Goal: Task Accomplishment & Management: Complete application form

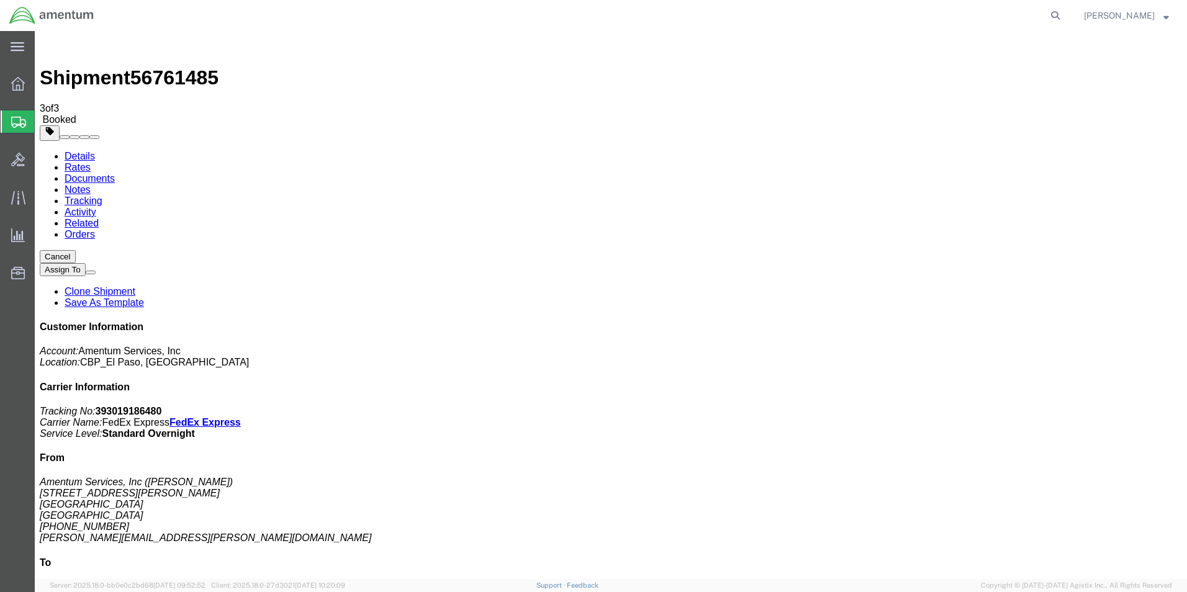
click at [0, 0] on span "Create from Template" at bounding box center [0, 0] width 0 height 0
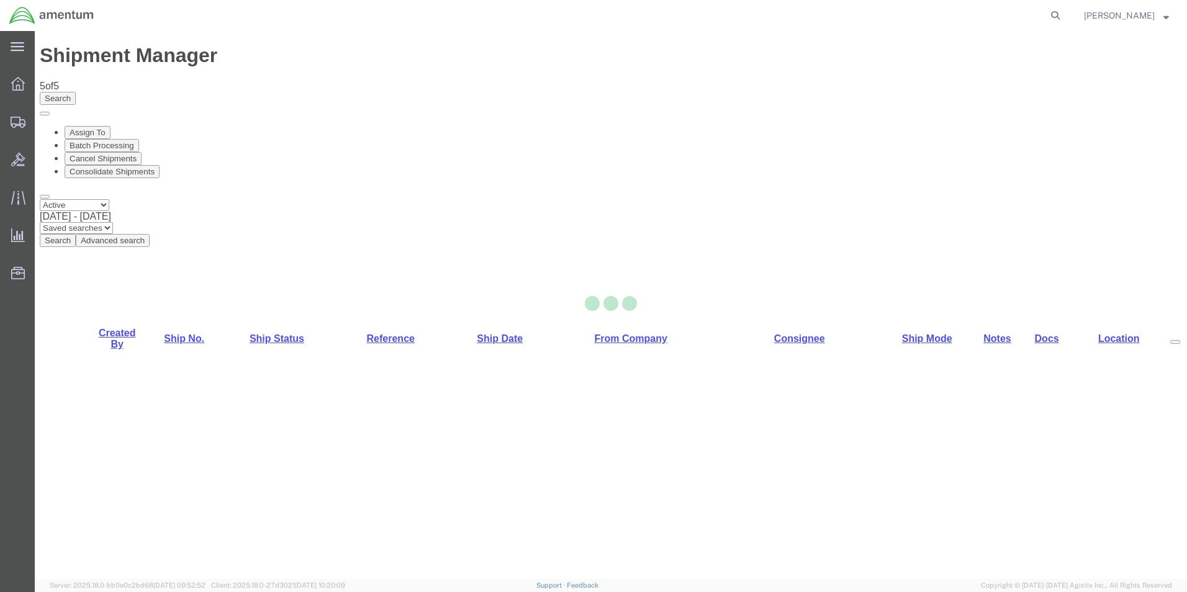
select select "49831"
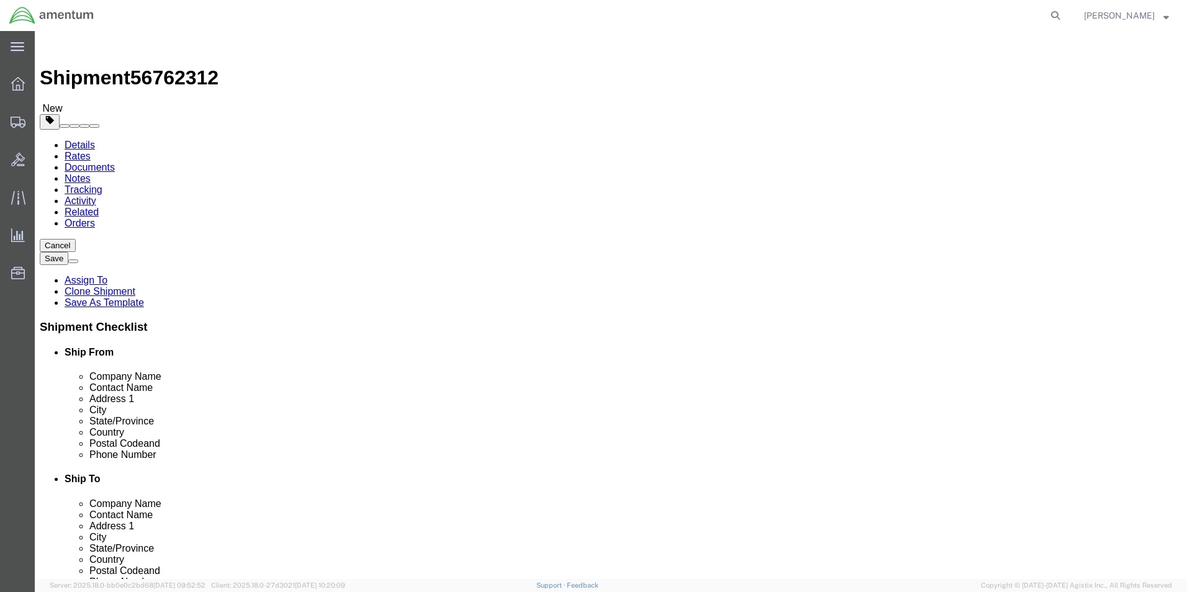
drag, startPoint x: 777, startPoint y: 235, endPoint x: 734, endPoint y: 232, distance: 43.6
click input "AVIATION PLUS INC CBP0030031/32"
click input "AVIATION PLUS INC CBP0043871"
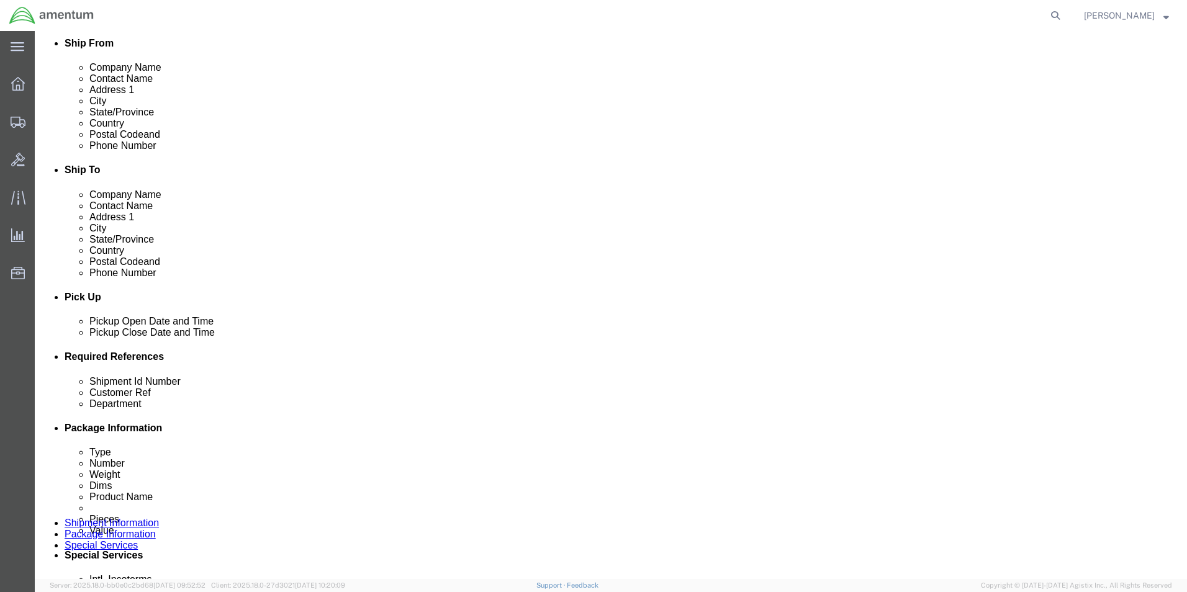
scroll to position [310, 0]
type input "AVIATION PLUS INC CBP0043871"
click input "PR# 147758/761"
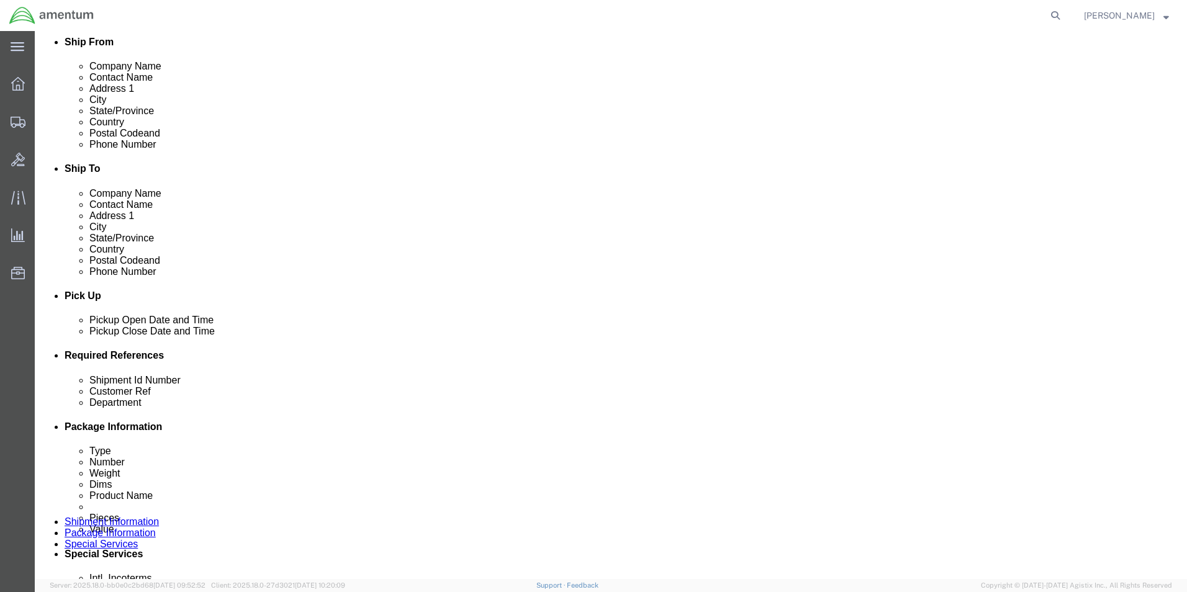
paste input "CBP004387"
type input "CBP0043871"
click input "PR# 147758/761"
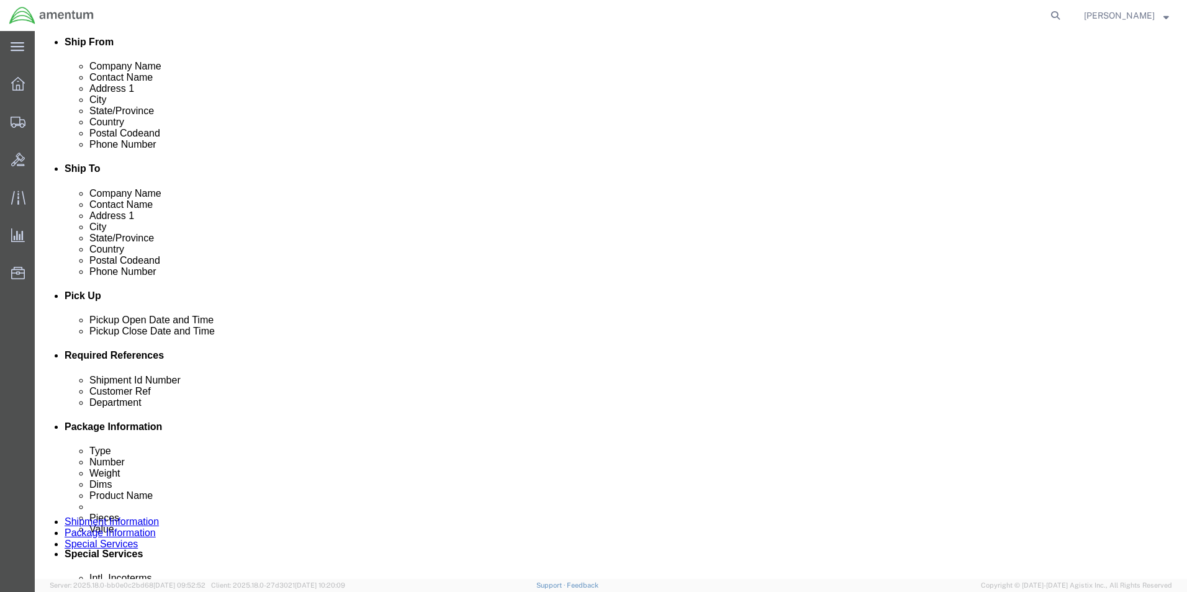
paste input "CBP004387"
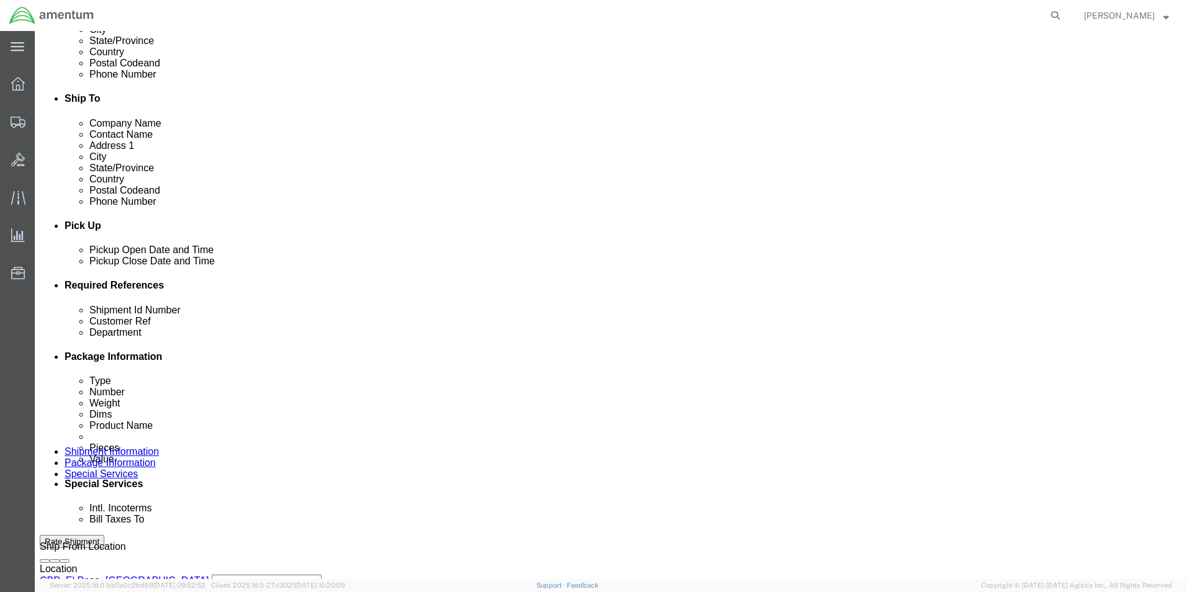
scroll to position [518, 0]
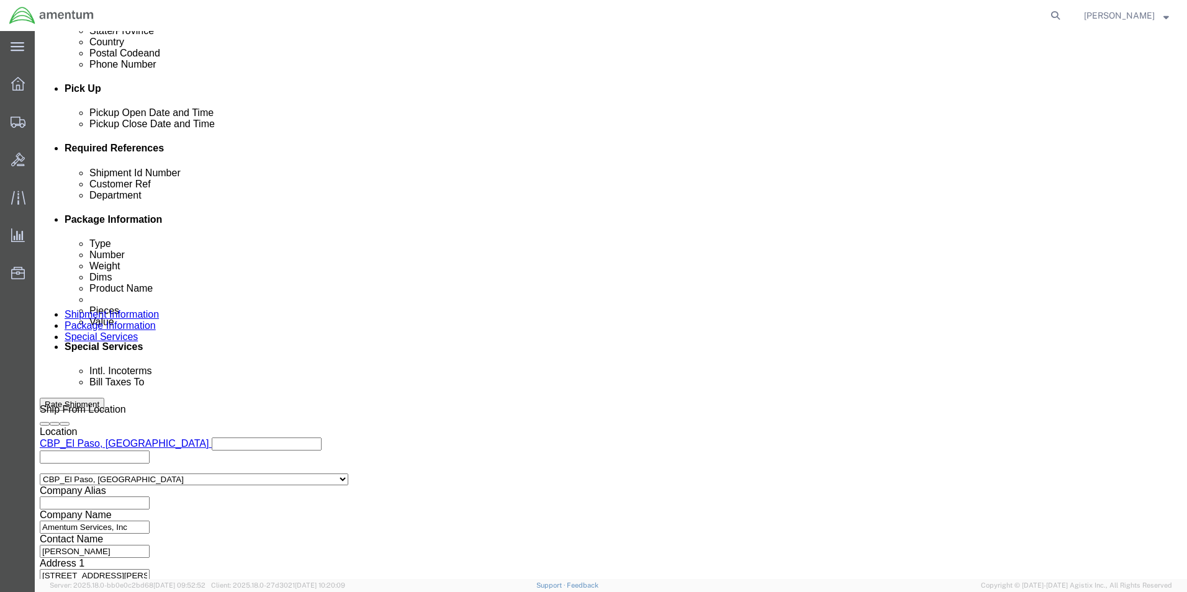
type input "CBP0043871"
click button "Continue"
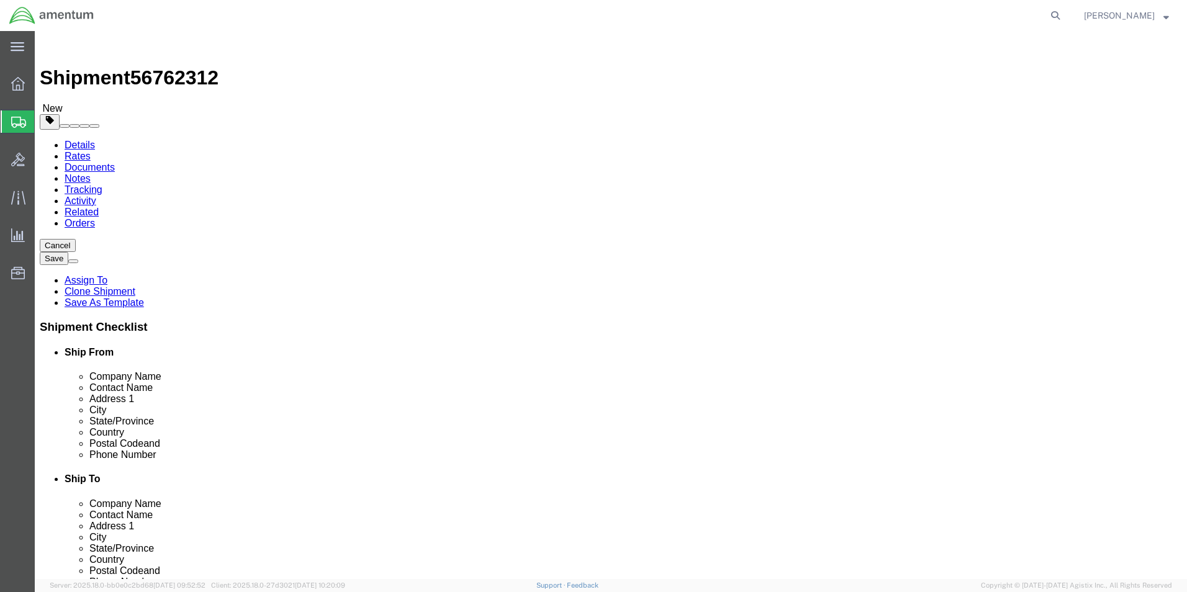
click input "17.00"
type input "12"
type input "6"
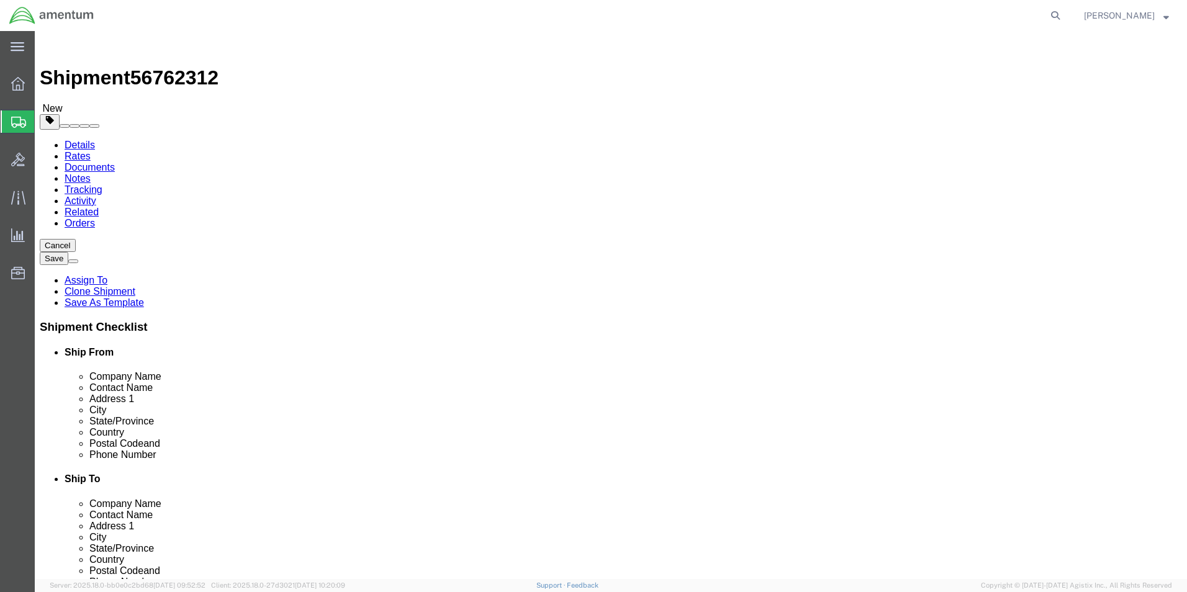
click input "6.15"
type input "3.10"
click dd "100.00 USD"
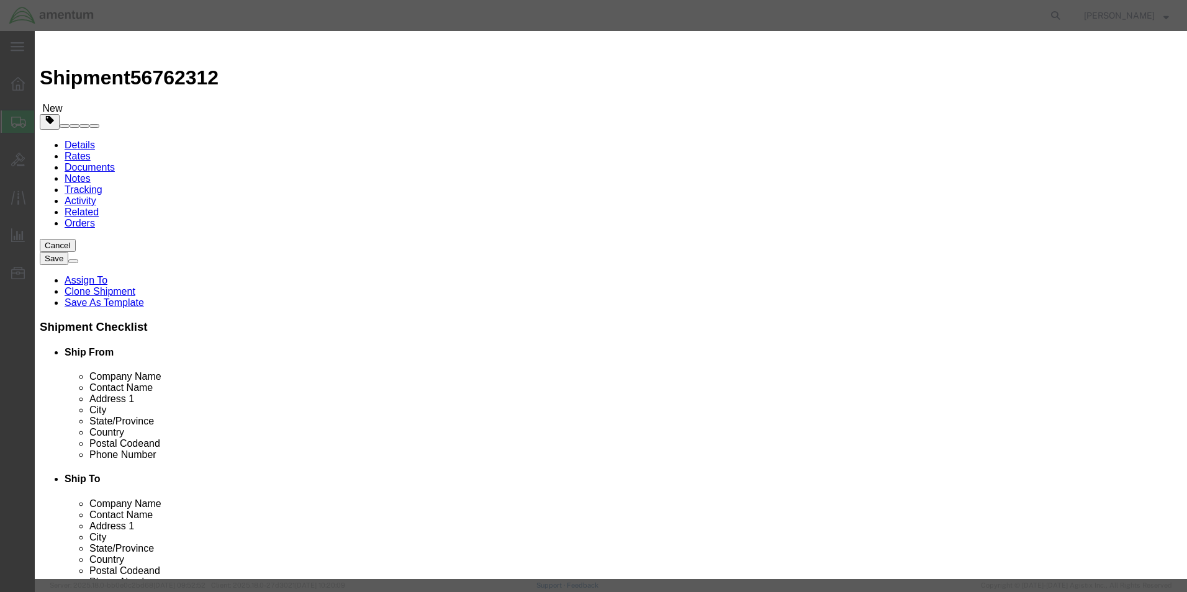
click input "2.00"
type input "1"
drag, startPoint x: 420, startPoint y: 63, endPoint x: 425, endPoint y: 122, distance: 58.5
click div "Commodity library"
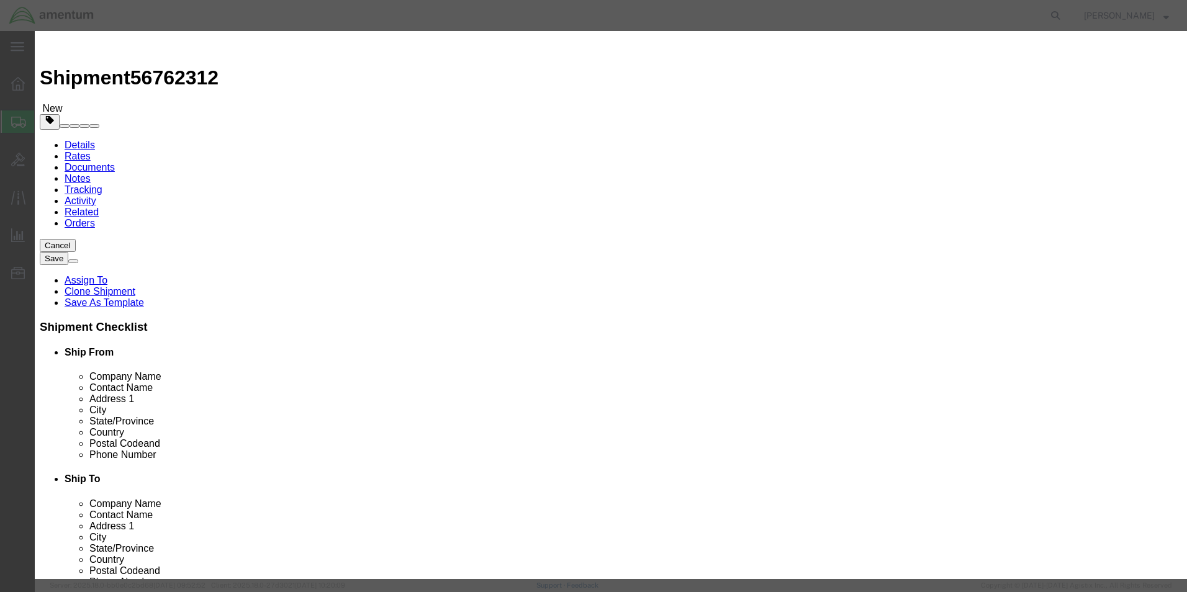
click input "50"
type input "100"
click button "Save & Close"
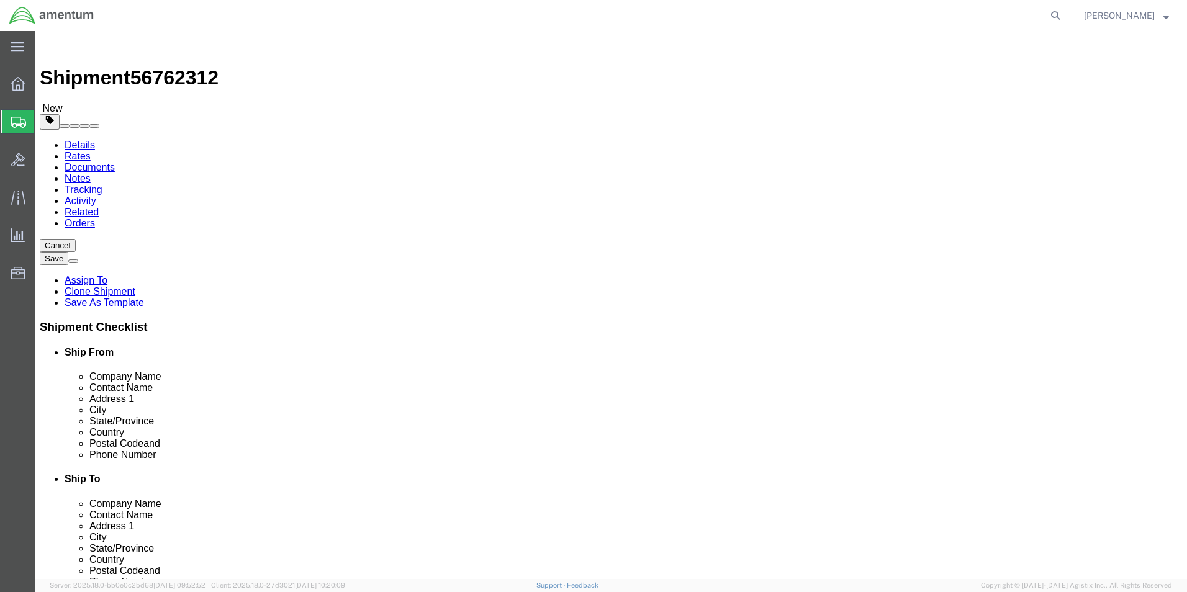
click button "Rate Shipment"
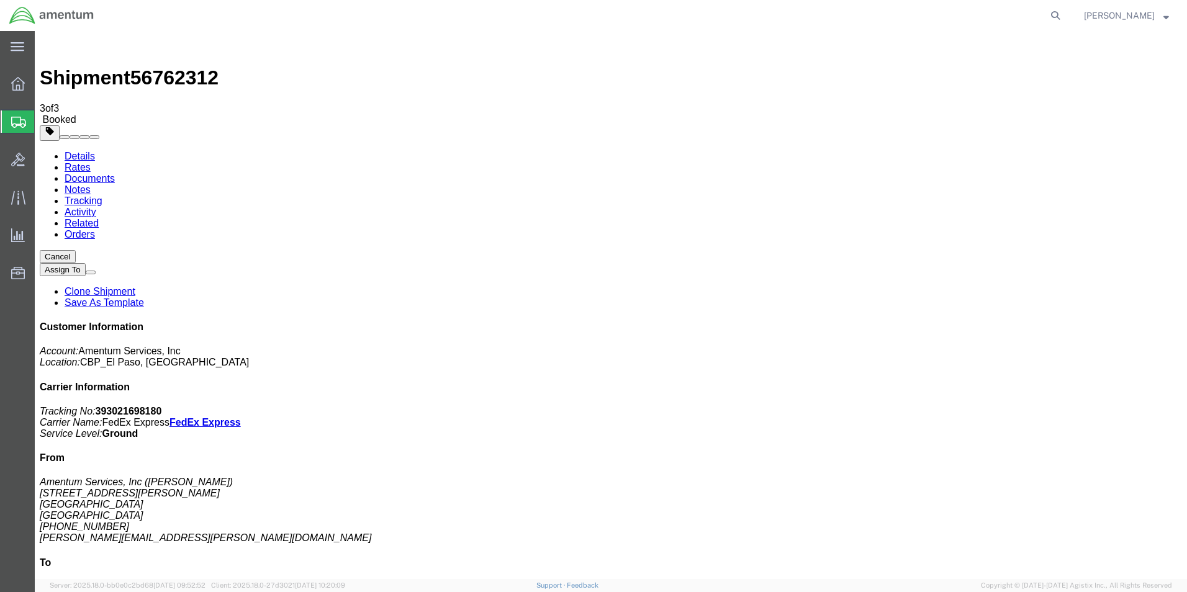
copy td "393021698180"
click at [0, 0] on span "Create from Template" at bounding box center [0, 0] width 0 height 0
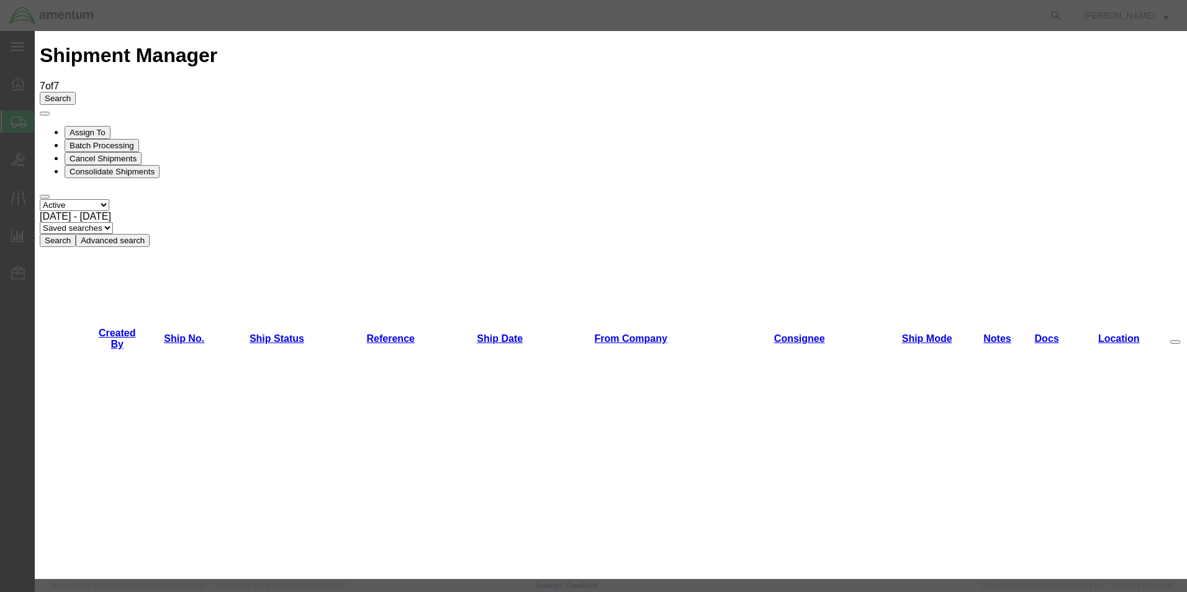
scroll to position [807, 0]
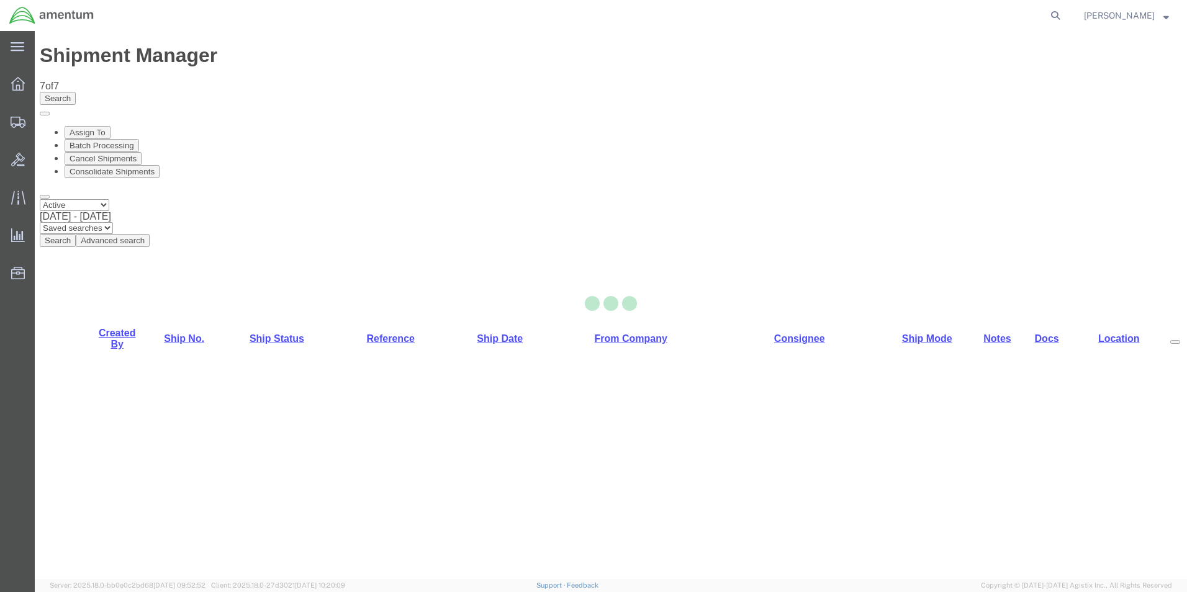
select select "49831"
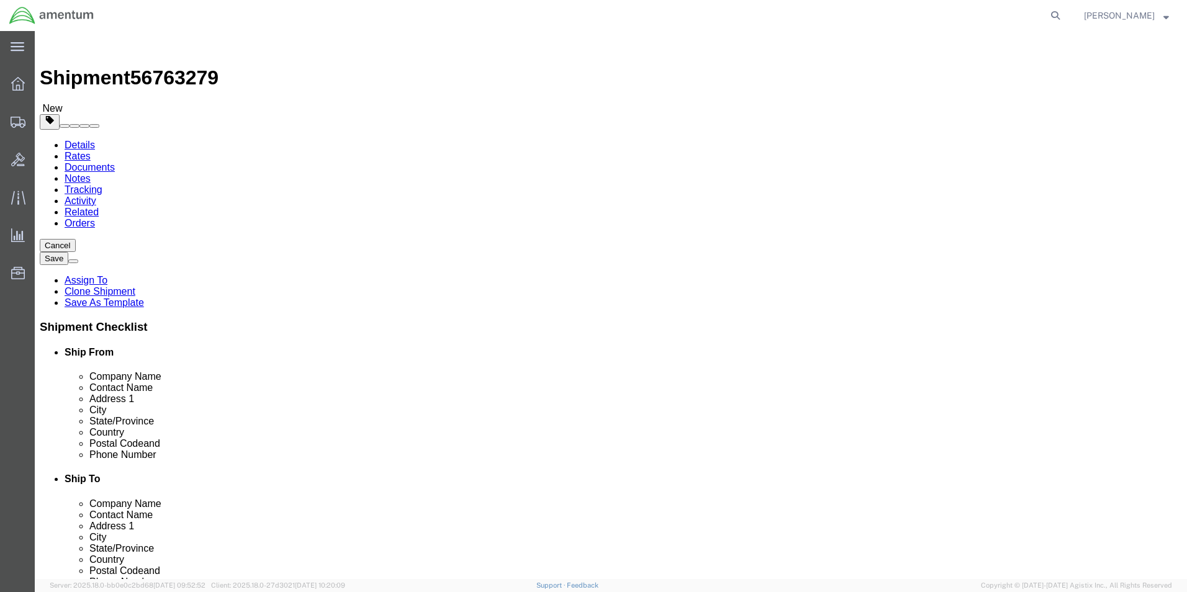
click input "[PERSON_NAME] CBP0027757"
drag, startPoint x: 765, startPoint y: 254, endPoint x: 723, endPoint y: 255, distance: 42.2
click input "[PERSON_NAME] CBP0027757"
click input "[PERSON_NAME] CBP43805"
click input "[PERSON_NAME] CBP0043805"
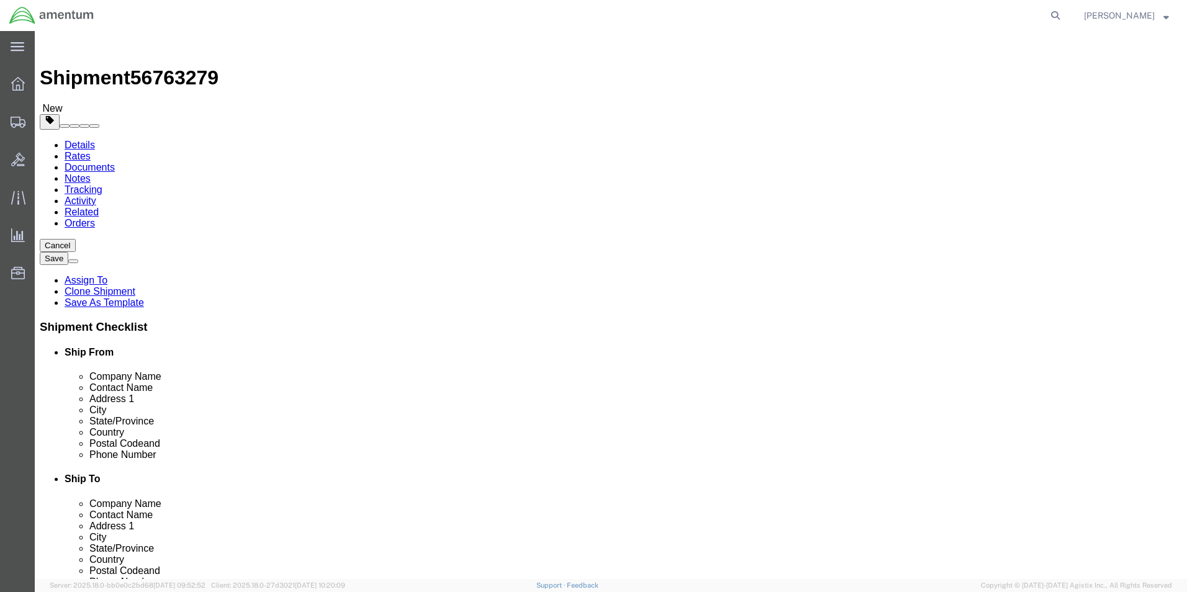
click input "[PERSON_NAME] CBP0043805"
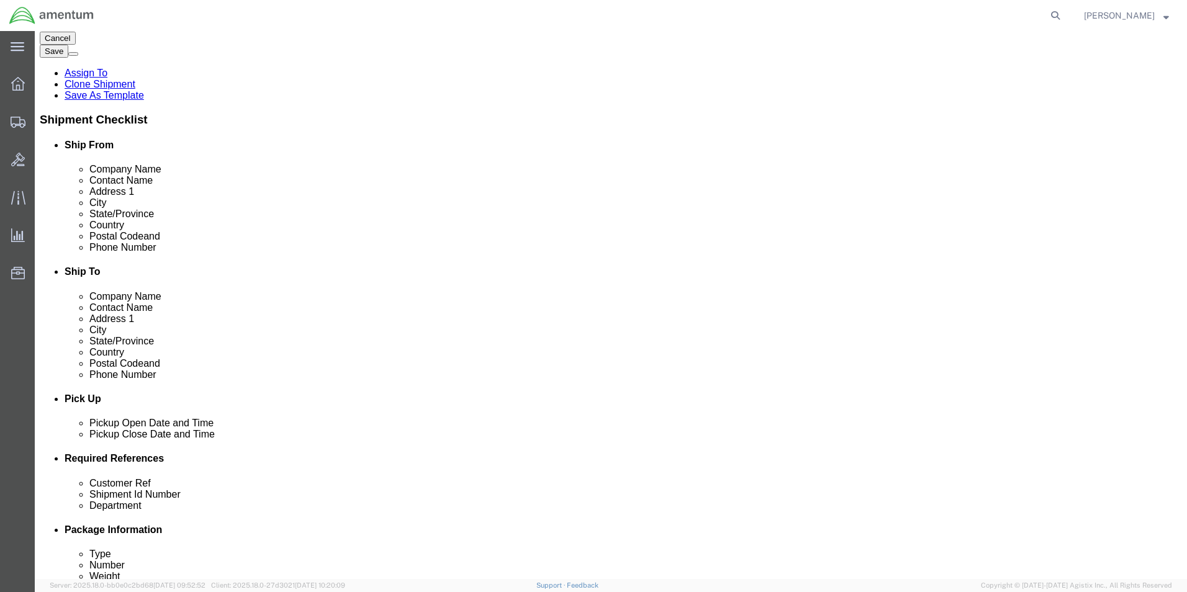
scroll to position [310, 0]
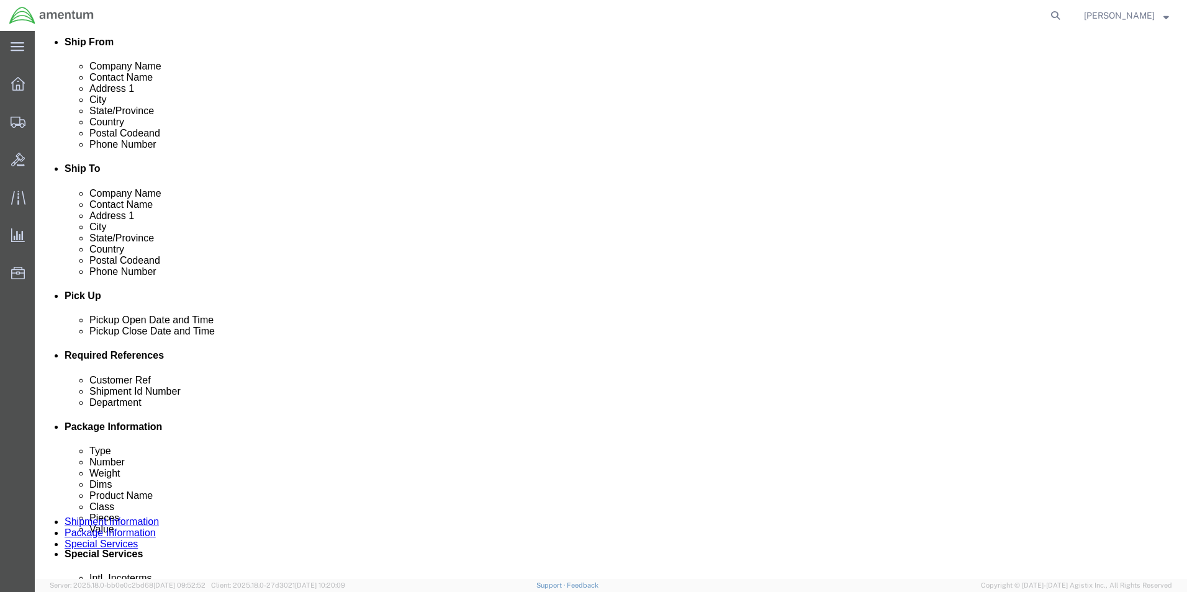
type input "[PERSON_NAME] CBP0043805"
click input "PR# 137636"
paste input "CBP0043805"
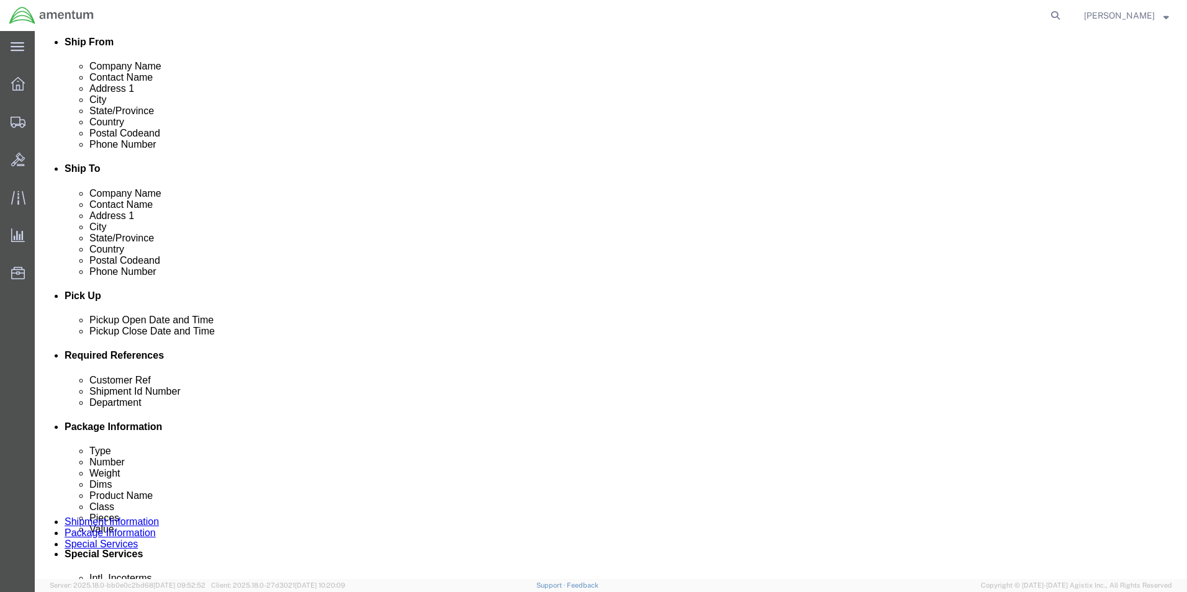
type input "CBP0043805"
click input "PR# 137636"
paste input "CBP0043805"
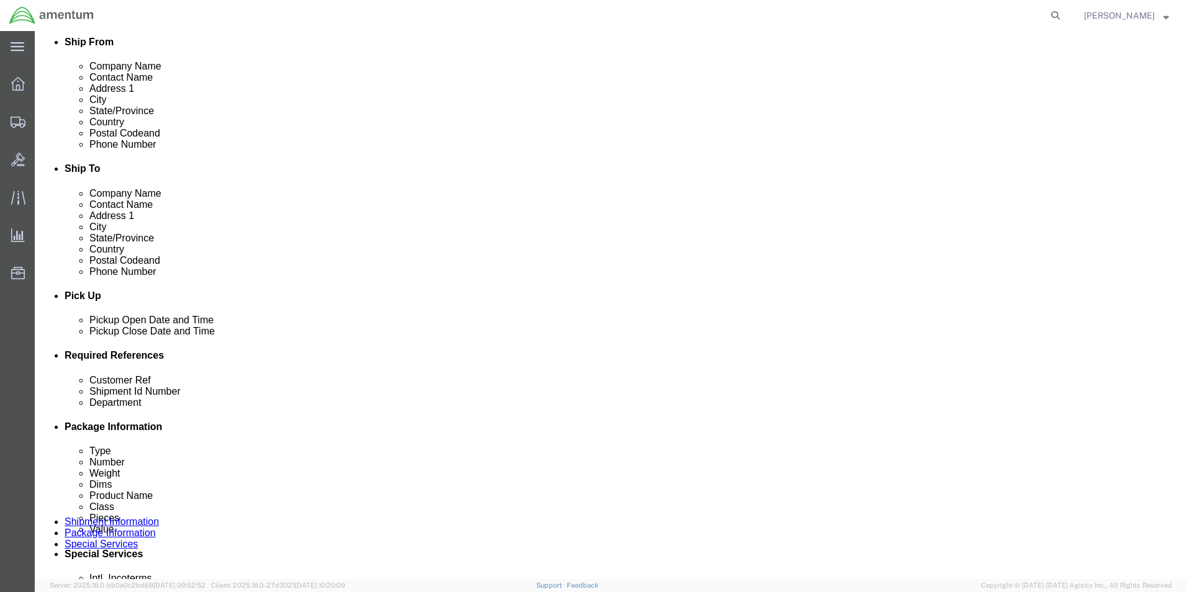
scroll to position [518, 0]
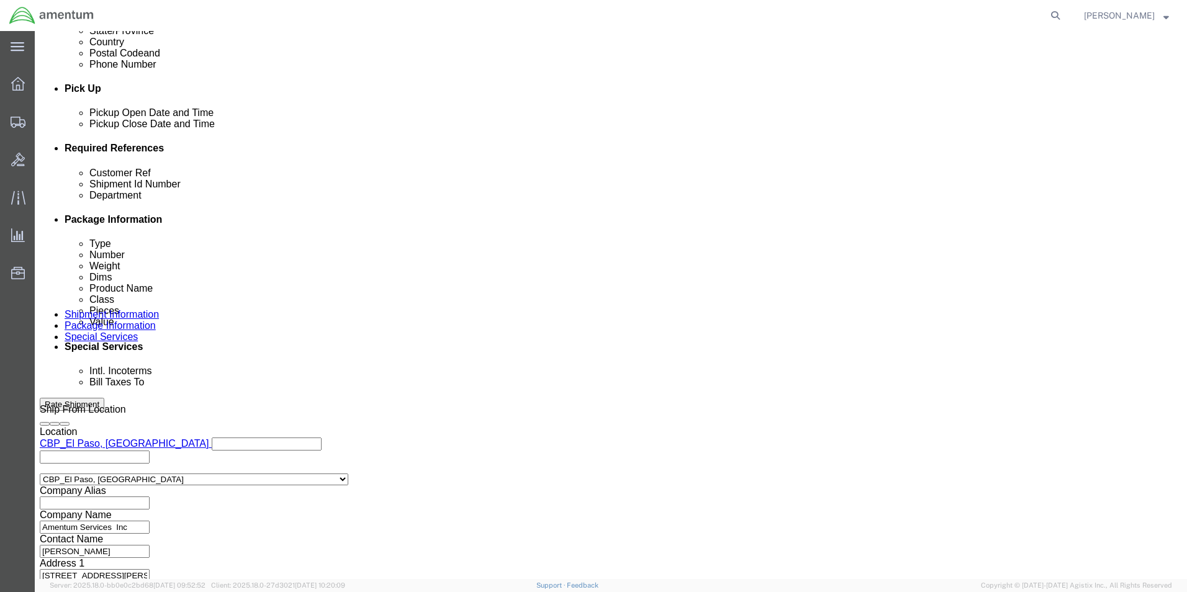
type input "CBP0043805"
click button "Continue"
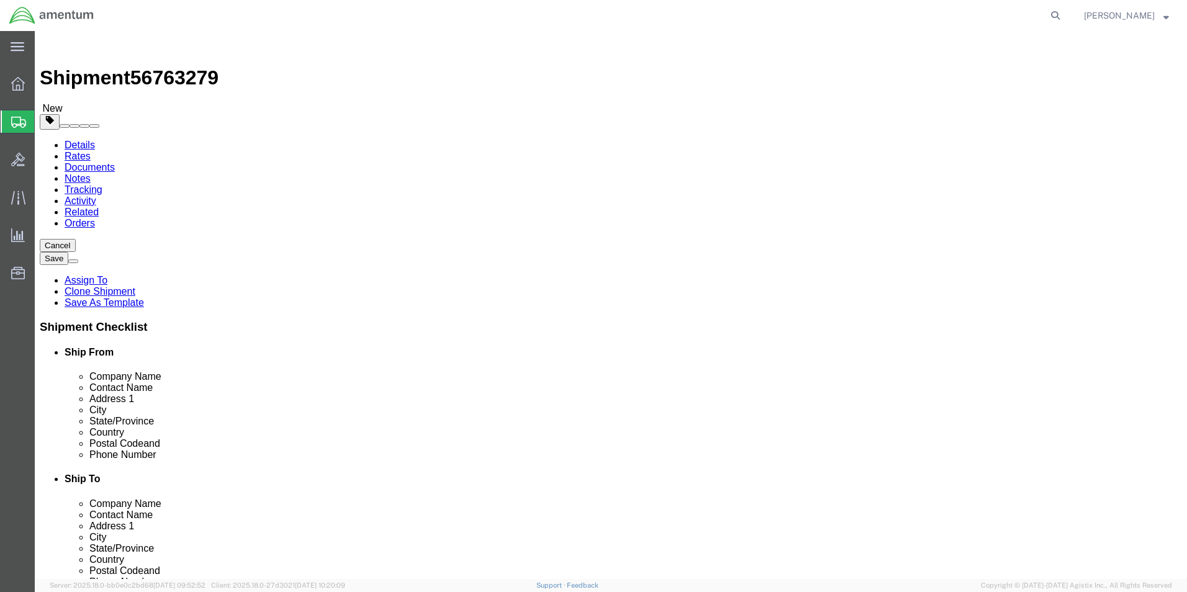
click select "Select Bale(s) Basket(s) Bolt(s) Bottle(s) Buckets Bulk Bundle(s) Can(s) Cardbo…"
click div "# 1 1 x Crate(s)"
click input "38.00"
type input "35"
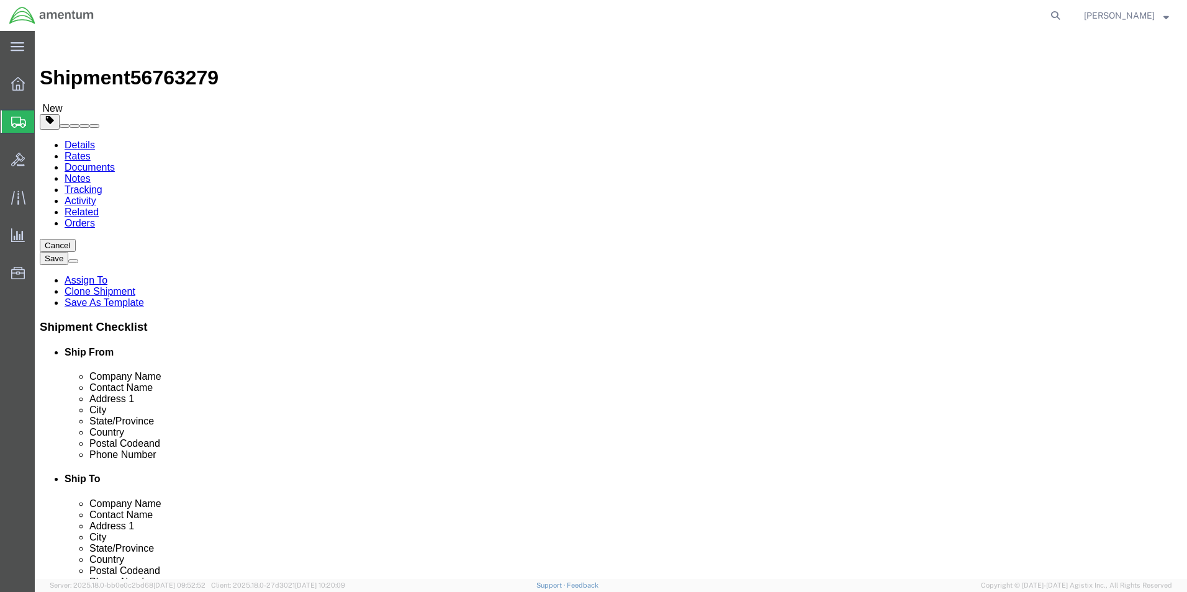
type input "36"
type input "39"
click input "265.00"
type input "276"
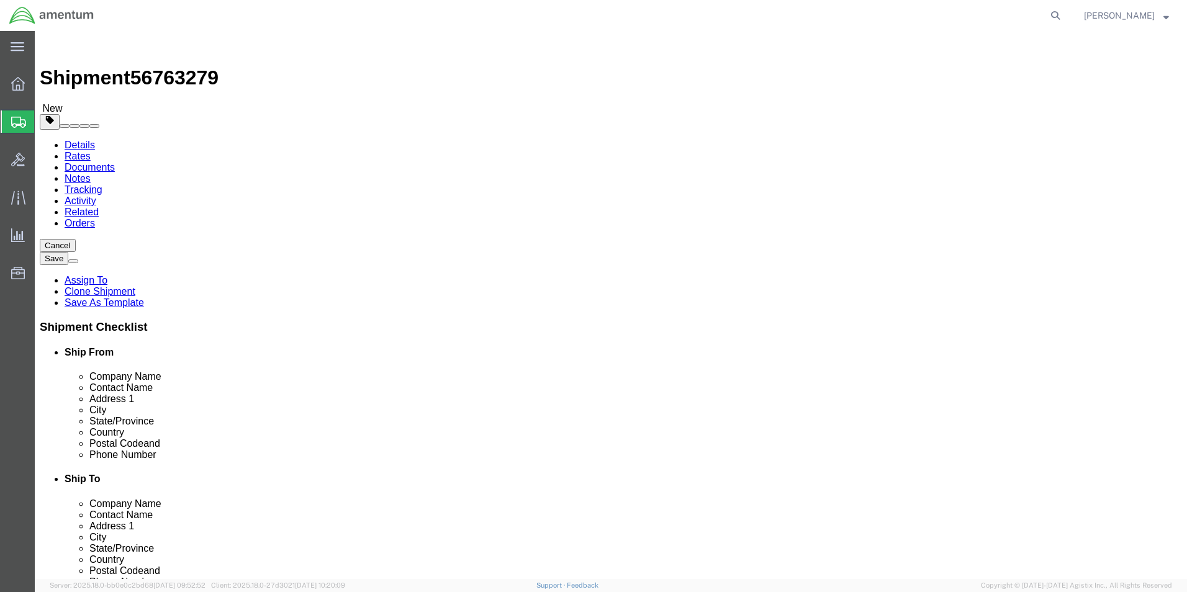
click div "Save in commodity library Clone this content Delete this content MGB"
click dd "1.00 Each"
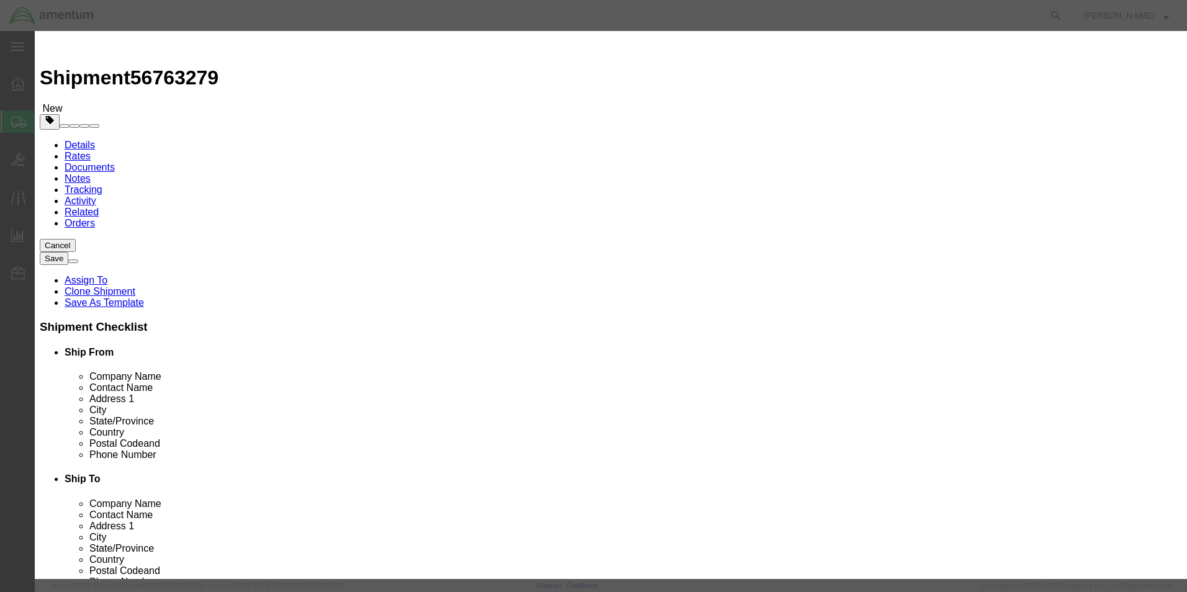
click button "Save & Close"
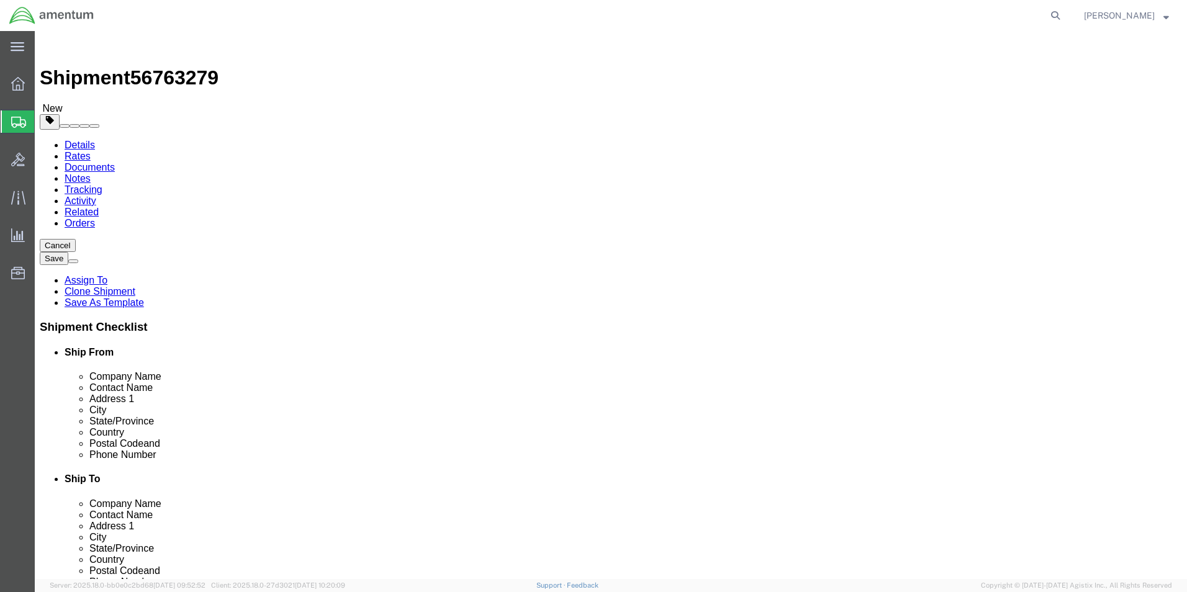
click button "Rate Shipment"
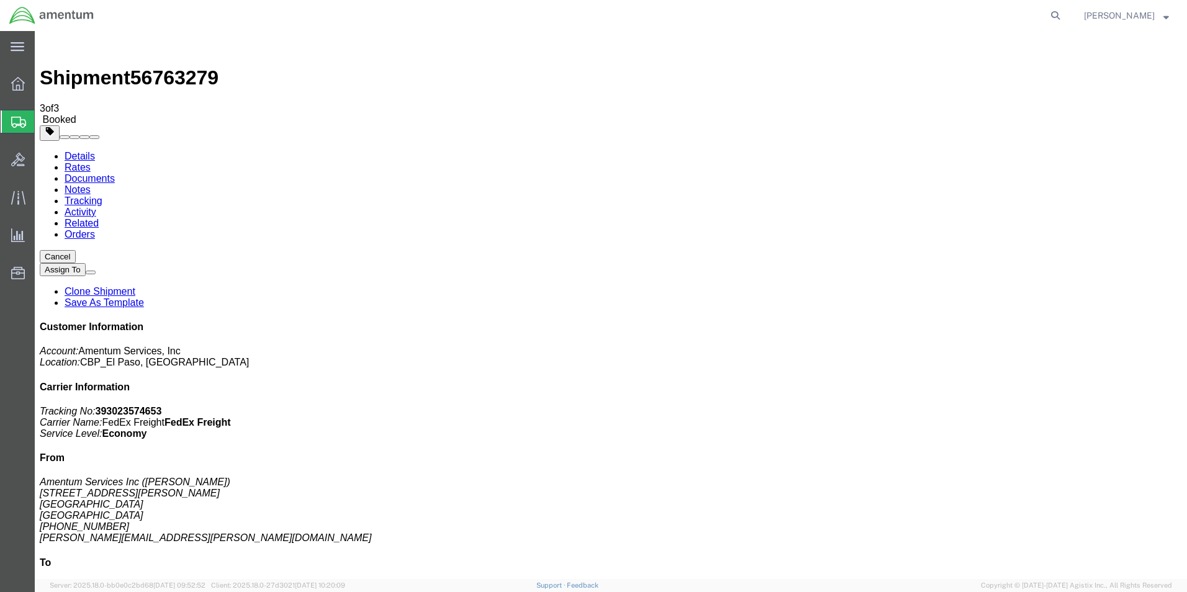
click at [83, 151] on link "Details" at bounding box center [80, 156] width 30 height 11
click button "button"
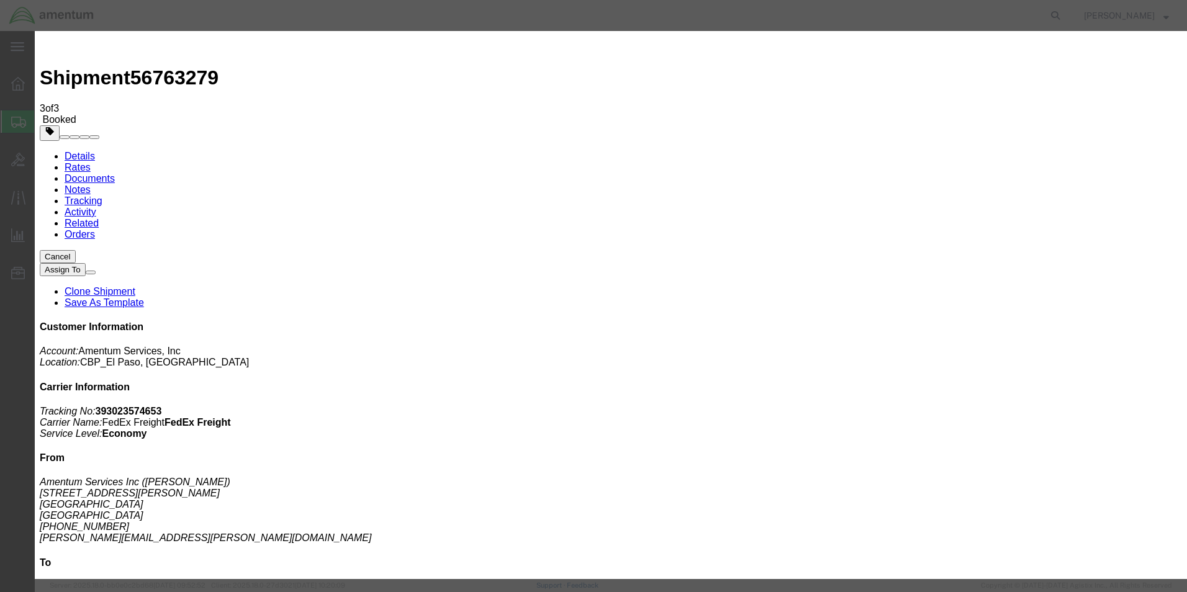
click div "[DATE] 11:44 AM"
click input "10:44 AM"
type input "10:50 AM"
click button "Apply"
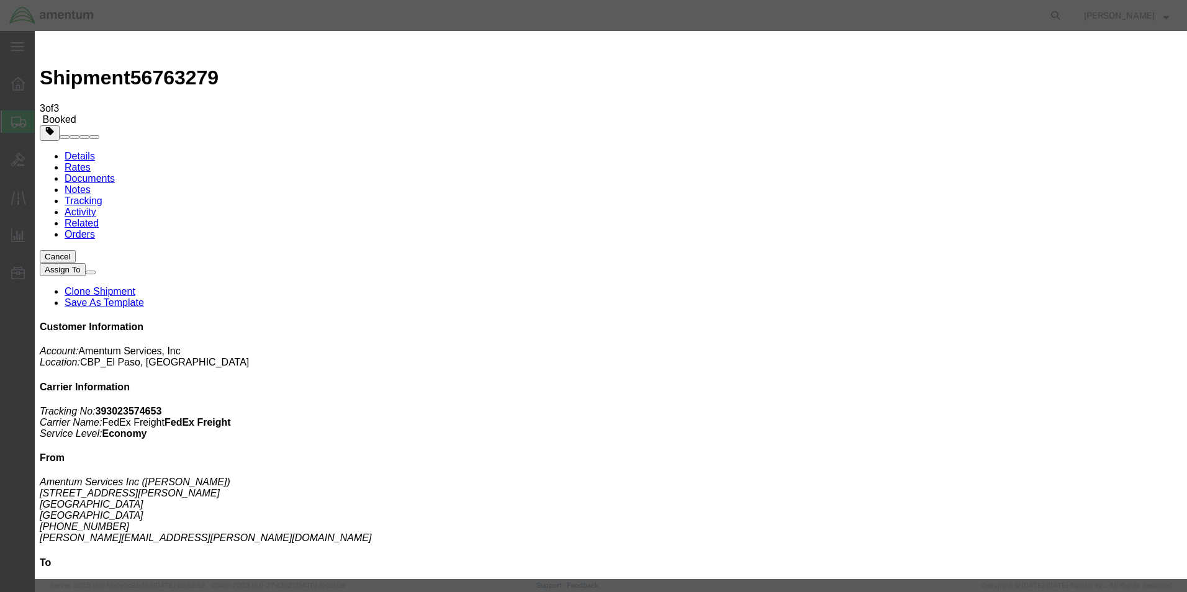
click div "[DATE] 6:30 PM"
type input "4:30 PM"
click button "Apply"
click button "Save"
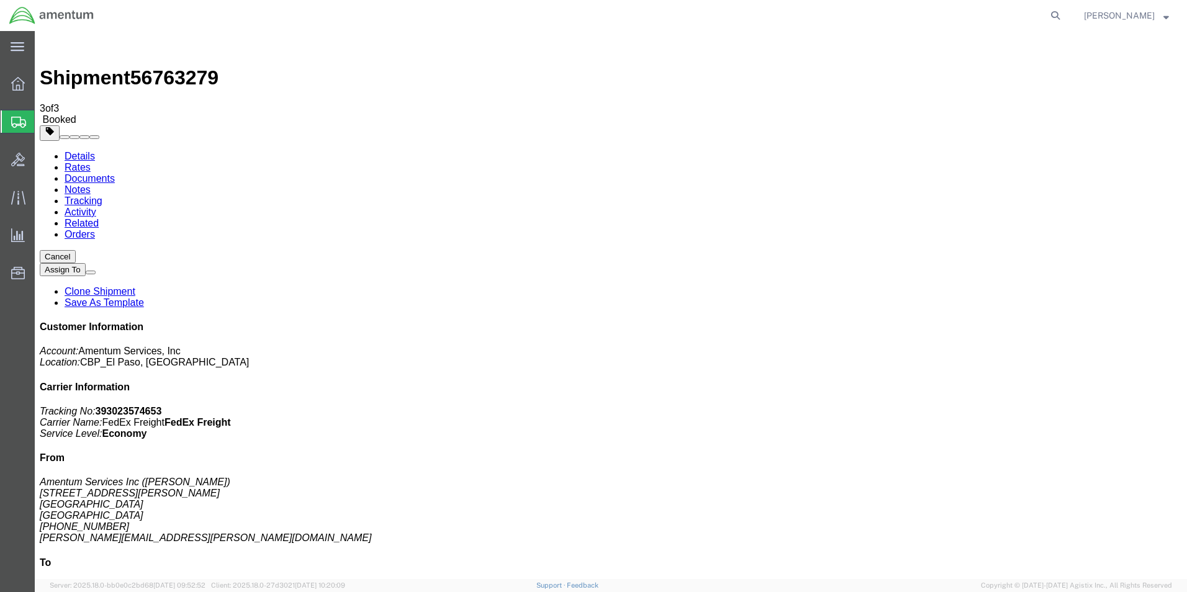
click button "Close"
click div "Ship From Amentum Services Inc ([PERSON_NAME]) [STREET_ADDRESS][PERSON_NAME] [P…"
click link "Documents"
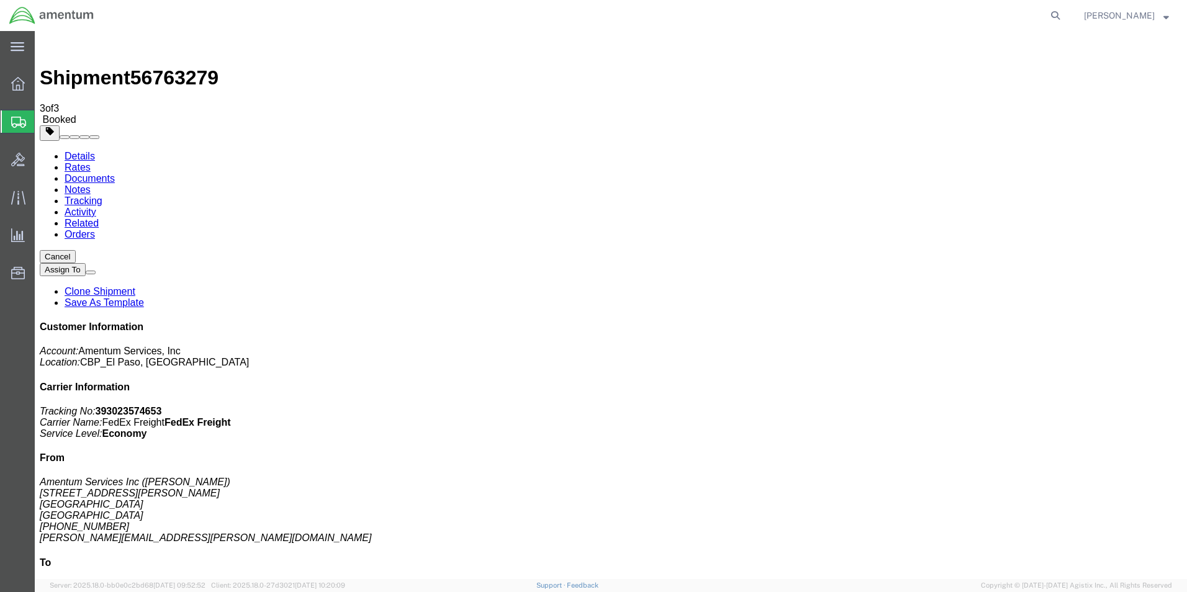
copy td "393023574653"
